Goal: Transaction & Acquisition: Purchase product/service

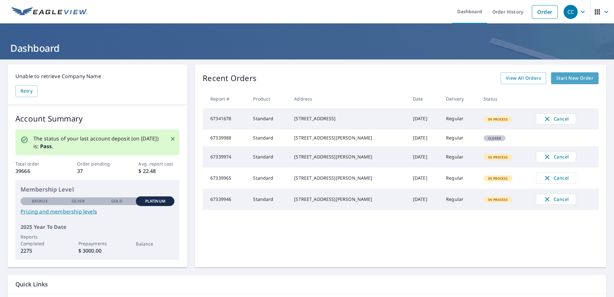
click at [556, 76] on span "Start New Order" at bounding box center [574, 78] width 37 height 8
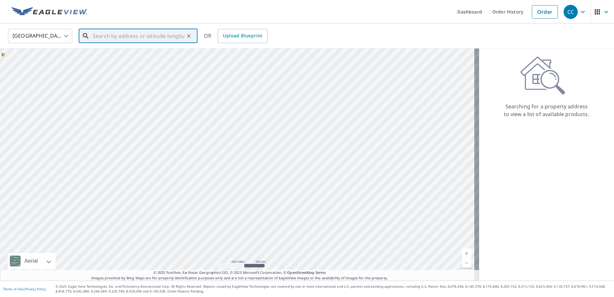
click at [157, 32] on input "text" at bounding box center [138, 36] width 91 height 18
paste input "21 Spring Drive Place Ocala, FL 34472"
click at [122, 55] on span "21 Spring Drive Pl" at bounding box center [141, 55] width 101 height 8
type input "21 Spring Drive Pl Ocala, FL 34472"
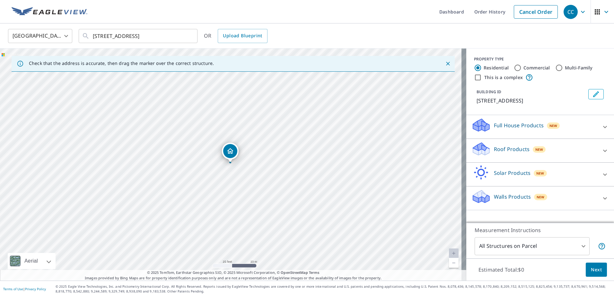
drag, startPoint x: 497, startPoint y: 152, endPoint x: 496, endPoint y: 161, distance: 9.3
click at [496, 152] on p "Roof Products" at bounding box center [512, 149] width 36 height 8
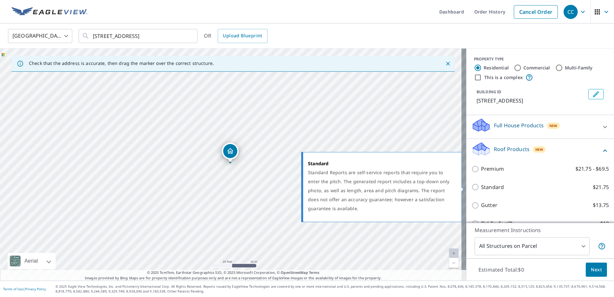
click at [482, 189] on p "Standard" at bounding box center [492, 187] width 23 height 8
click at [481, 189] on input "Standard $21.75" at bounding box center [476, 187] width 10 height 8
checkbox input "true"
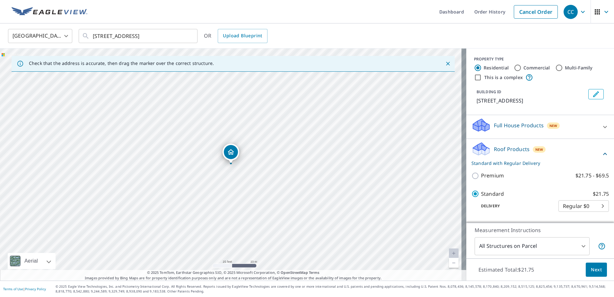
click at [591, 268] on span "Next" at bounding box center [596, 269] width 11 height 8
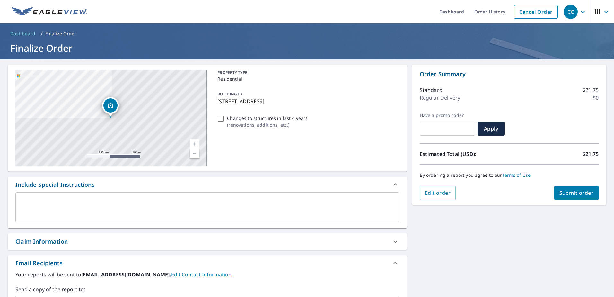
drag, startPoint x: 123, startPoint y: 238, endPoint x: 104, endPoint y: 239, distance: 18.7
click at [123, 238] on div "Claim Information" at bounding box center [201, 241] width 372 height 9
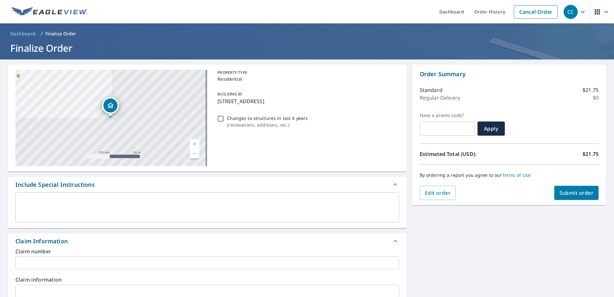
click at [53, 262] on input "text" at bounding box center [207, 262] width 384 height 13
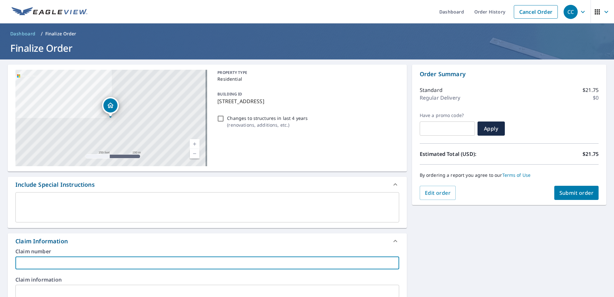
paste input "8158739"
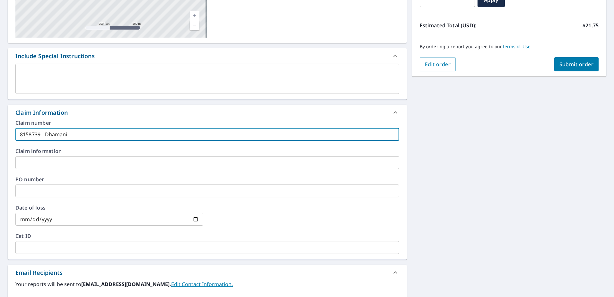
scroll to position [193, 0]
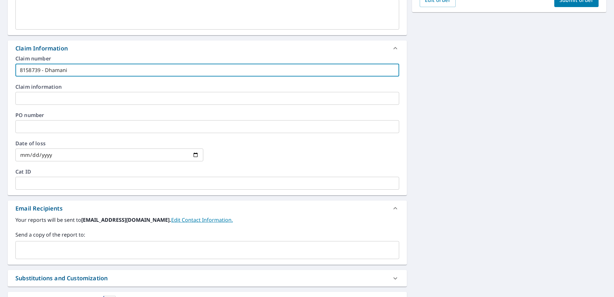
type input "8158739 - Dhamani"
click at [73, 248] on input "text" at bounding box center [202, 250] width 368 height 12
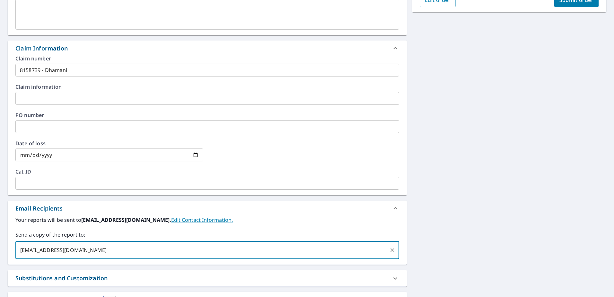
type input "sfernandes@sdii-global.com"
click at [463, 186] on div "**********" at bounding box center [307, 100] width 614 height 466
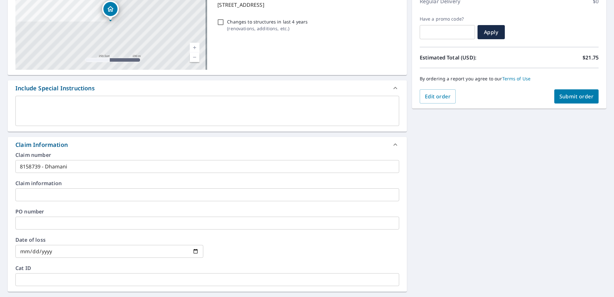
scroll to position [64, 0]
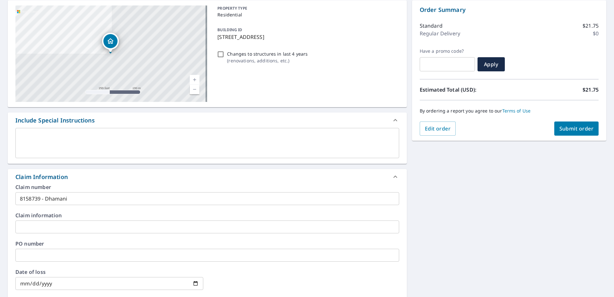
click at [559, 126] on span "Submit order" at bounding box center [576, 128] width 34 height 7
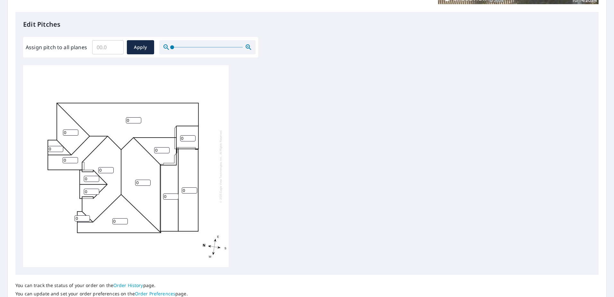
scroll to position [6, 0]
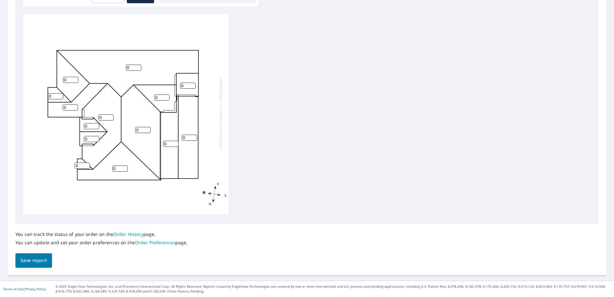
click at [35, 257] on span "Save report" at bounding box center [34, 260] width 26 height 8
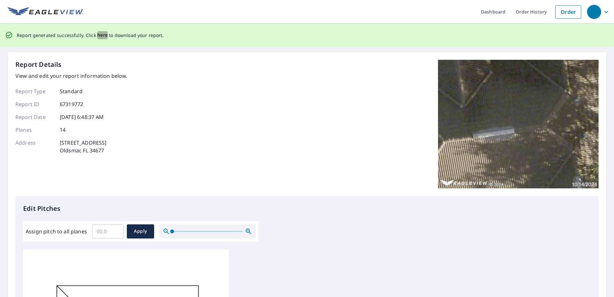
click at [102, 36] on span "here" at bounding box center [102, 35] width 11 height 8
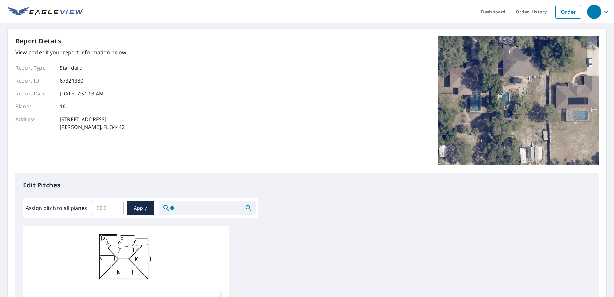
scroll to position [212, 0]
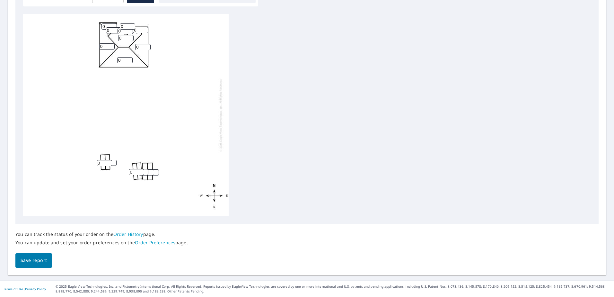
click at [32, 258] on span "Save report" at bounding box center [34, 260] width 26 height 8
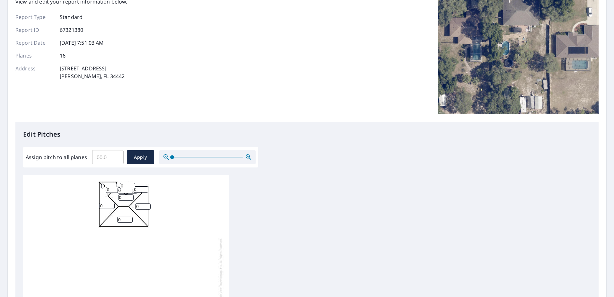
scroll to position [0, 0]
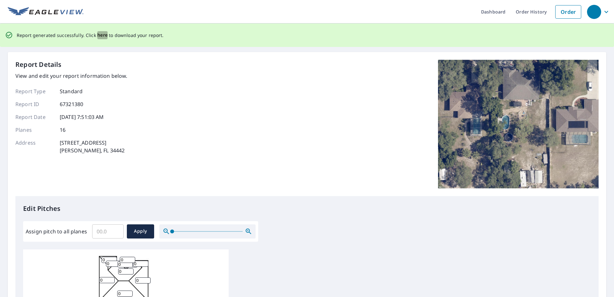
click at [99, 33] on span "here" at bounding box center [102, 35] width 11 height 8
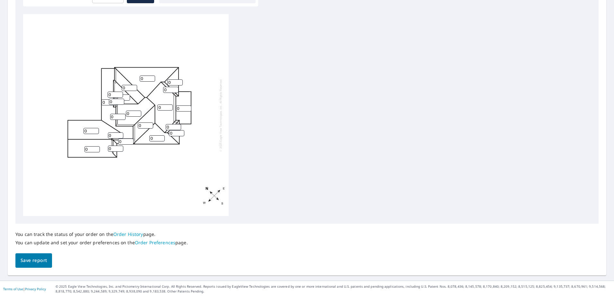
scroll to position [6, 0]
drag, startPoint x: 24, startPoint y: 254, endPoint x: 31, endPoint y: 256, distance: 7.5
click at [24, 254] on button "Save report" at bounding box center [33, 260] width 37 height 14
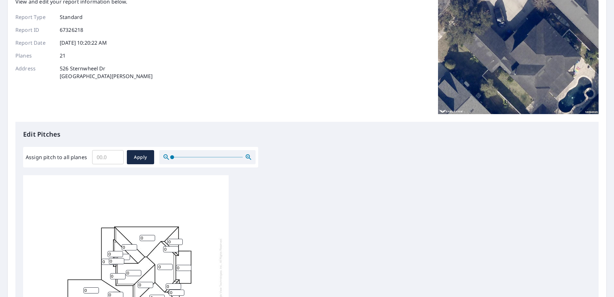
scroll to position [0, 0]
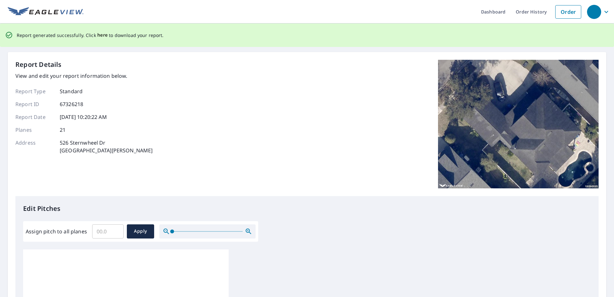
click at [100, 36] on span "here" at bounding box center [102, 35] width 11 height 8
click at [101, 34] on span "here" at bounding box center [102, 35] width 11 height 8
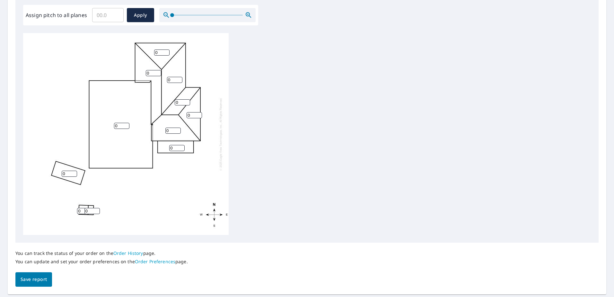
scroll to position [212, 0]
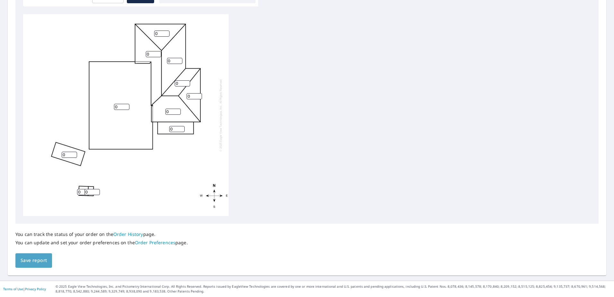
click at [41, 255] on button "Save report" at bounding box center [33, 260] width 37 height 14
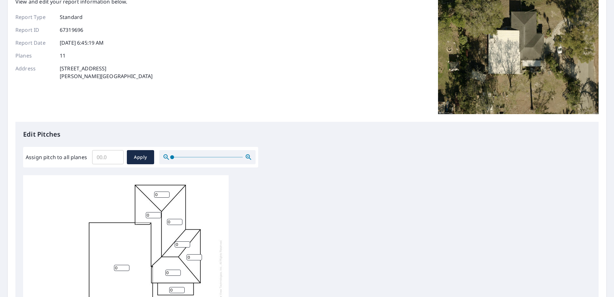
scroll to position [0, 0]
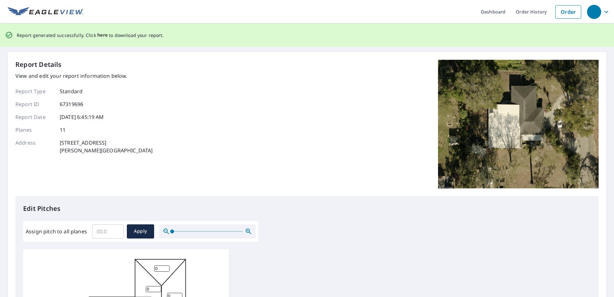
drag, startPoint x: 100, startPoint y: 34, endPoint x: 104, endPoint y: 34, distance: 4.2
click at [100, 34] on span "here" at bounding box center [102, 35] width 11 height 8
